Goal: Information Seeking & Learning: Check status

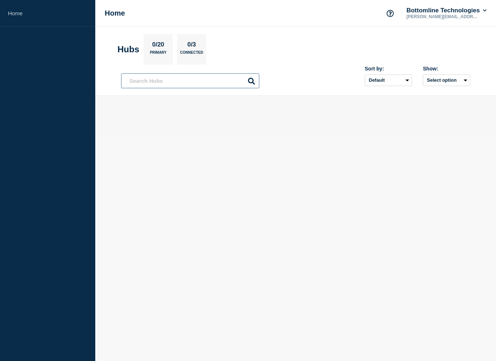
click at [178, 83] on input "text" at bounding box center [190, 80] width 138 height 15
type input "a"
click at [226, 81] on input "text" at bounding box center [190, 80] width 138 height 15
click at [366, 185] on body "Home Home Bottomline Technologies [PERSON_NAME][EMAIL_ADDRESS][PERSON_NAME][DOM…" at bounding box center [248, 180] width 496 height 361
click at [180, 83] on input "text" at bounding box center [190, 80] width 138 height 15
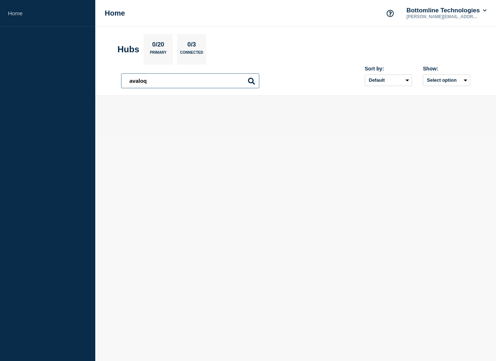
click at [180, 83] on input "avaloq" at bounding box center [190, 80] width 138 height 15
type input "[DOMAIN_NAME]"
drag, startPoint x: 251, startPoint y: 80, endPoint x: 219, endPoint y: 97, distance: 36.0
click at [250, 80] on icon at bounding box center [251, 81] width 7 height 7
click at [112, 16] on h1 "Home" at bounding box center [115, 13] width 20 height 8
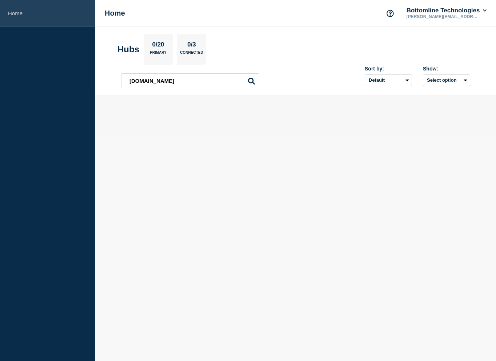
click at [7, 12] on link "Home" at bounding box center [47, 13] width 95 height 27
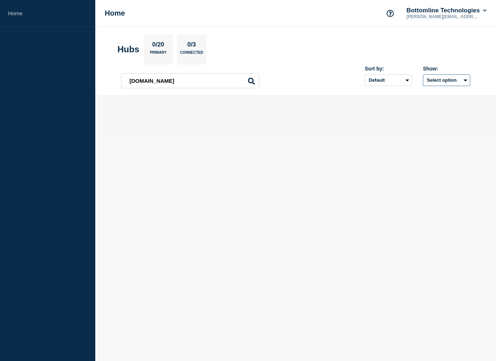
click at [433, 78] on button "Select option" at bounding box center [446, 81] width 47 height 12
click at [439, 107] on span "Open incidents Hubs" at bounding box center [444, 108] width 40 height 11
click at [394, 81] on select "Default Last added Last updated Most active A-Z" at bounding box center [388, 81] width 47 height 12
select select "name"
click at [365, 75] on select "Default Last added Last updated Most active A-Z" at bounding box center [388, 81] width 47 height 12
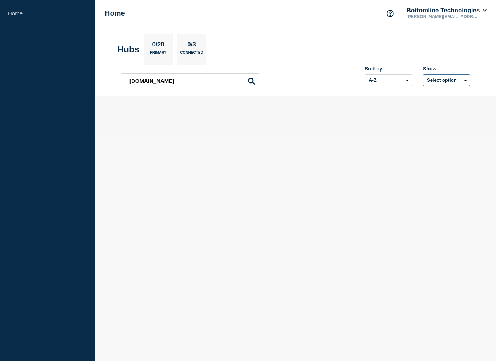
click at [440, 81] on button "Select option" at bounding box center [446, 81] width 47 height 12
click at [435, 106] on span "Open incidents Hubs" at bounding box center [444, 108] width 40 height 11
click at [434, 82] on button "Select option" at bounding box center [446, 81] width 47 height 12
click at [417, 95] on input "all checkbox" at bounding box center [418, 96] width 5 height 5
checkbox input "false"
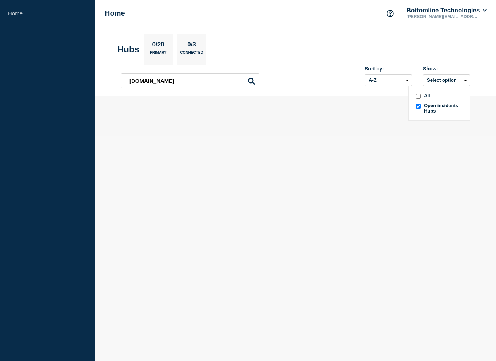
checkbox input "true"
click at [437, 80] on button "Select option" at bounding box center [446, 81] width 47 height 12
click at [321, 104] on main at bounding box center [295, 116] width 401 height 40
click at [180, 81] on input "[DOMAIN_NAME]" at bounding box center [190, 80] width 138 height 15
click at [251, 81] on icon at bounding box center [251, 81] width 7 height 7
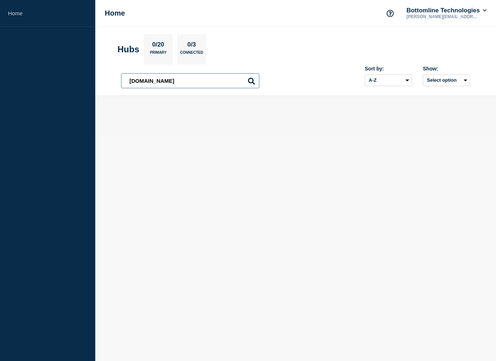
drag, startPoint x: 171, startPoint y: 82, endPoint x: 95, endPoint y: 83, distance: 76.0
click at [95, 83] on div "Home Home Bottomline Technologies [PERSON_NAME][EMAIL_ADDRESS][PERSON_NAME][DOM…" at bounding box center [248, 68] width 496 height 136
